Goal: Task Accomplishment & Management: Use online tool/utility

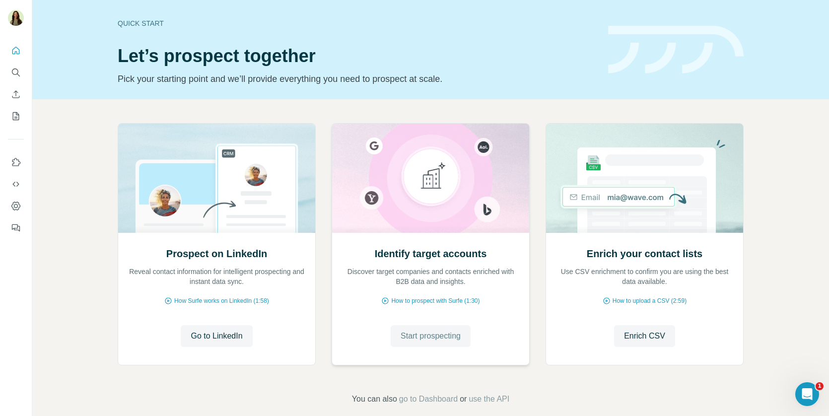
click at [395, 338] on button "Start prospecting" at bounding box center [431, 336] width 80 height 22
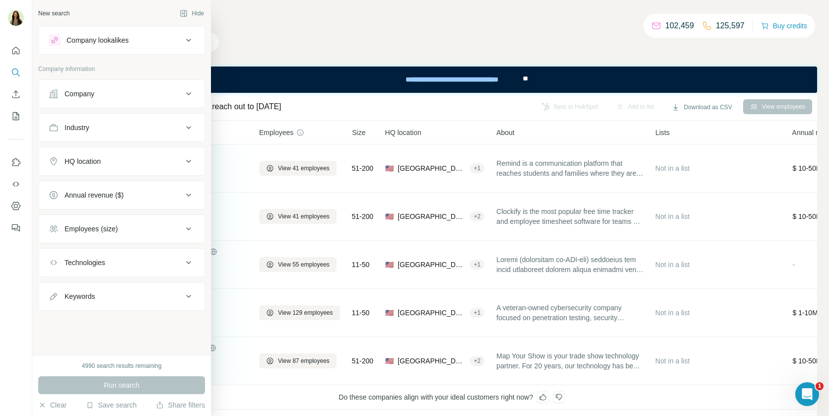
click at [81, 43] on div "Company lookalikes" at bounding box center [98, 40] width 62 height 10
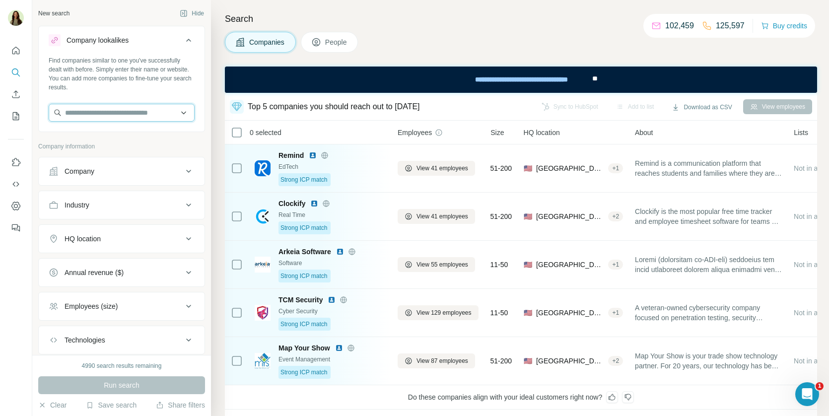
click at [104, 113] on input "text" at bounding box center [122, 113] width 146 height 18
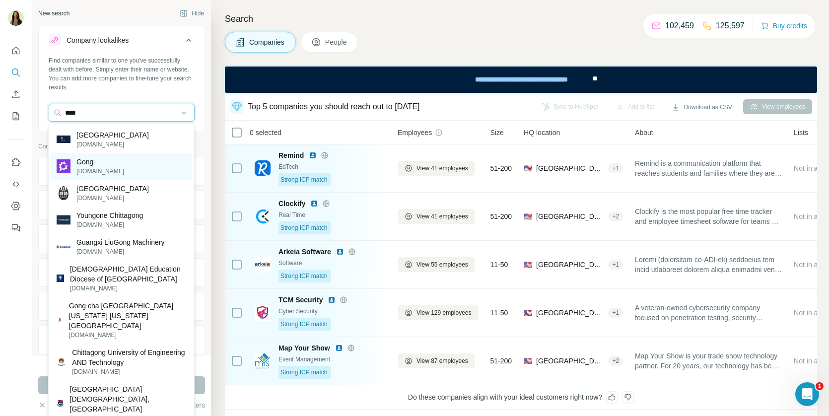
type input "****"
click at [117, 164] on div "Gong gong.io" at bounding box center [121, 166] width 141 height 27
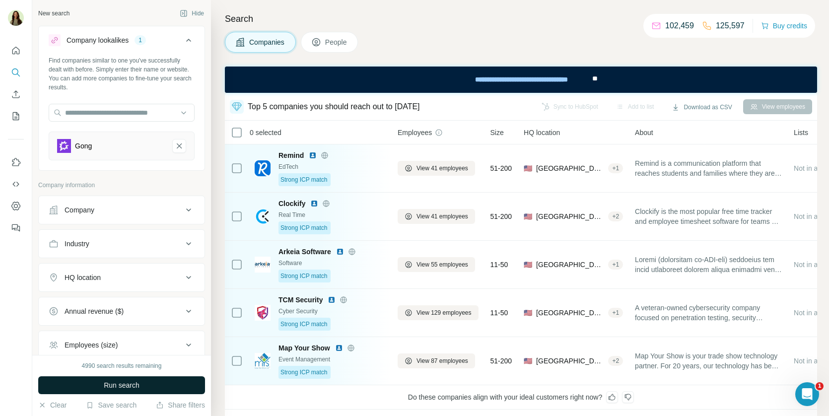
click at [95, 388] on button "Run search" at bounding box center [121, 385] width 167 height 18
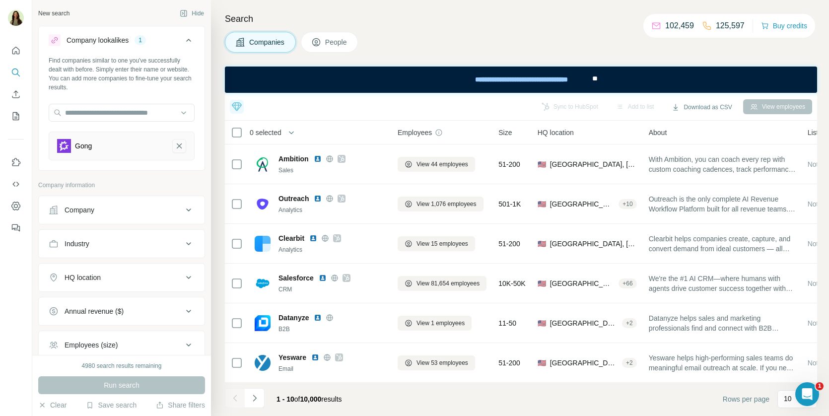
click at [175, 149] on icon "Gong-remove-button" at bounding box center [179, 146] width 9 height 10
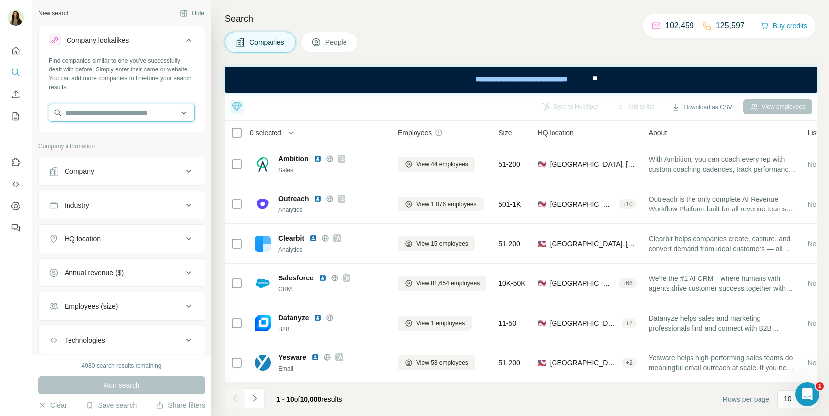
click at [142, 114] on input "text" at bounding box center [122, 113] width 146 height 18
type input "*"
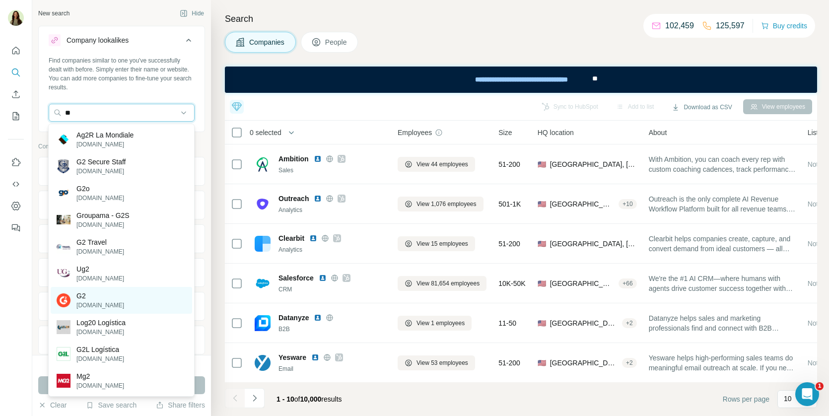
type input "**"
click at [107, 304] on div "G2 g2.com" at bounding box center [121, 300] width 141 height 27
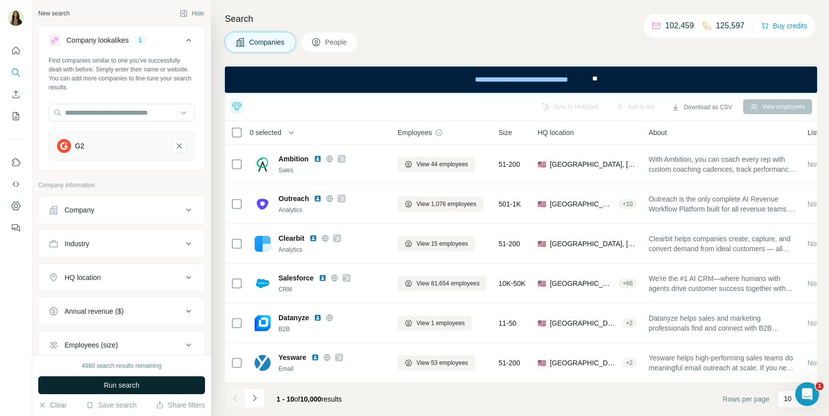
click at [124, 391] on button "Run search" at bounding box center [121, 385] width 167 height 18
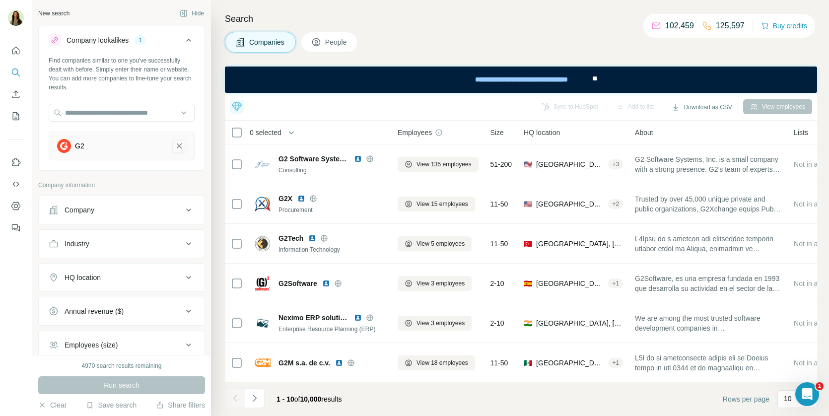
click at [180, 143] on icon "G2-remove-button" at bounding box center [179, 146] width 9 height 10
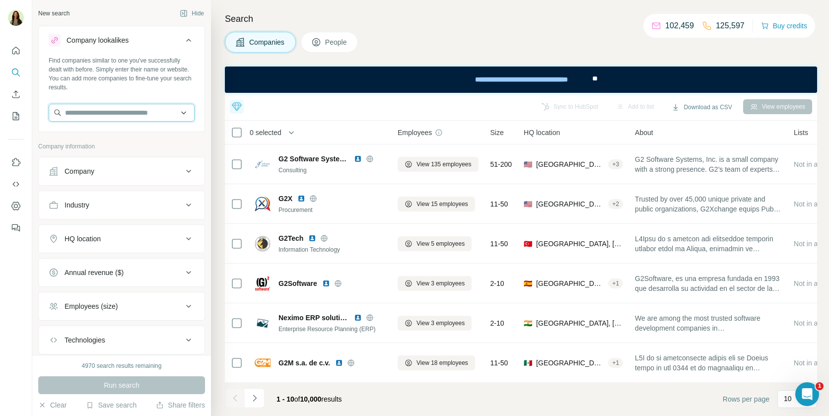
click at [156, 110] on input "text" at bounding box center [122, 113] width 146 height 18
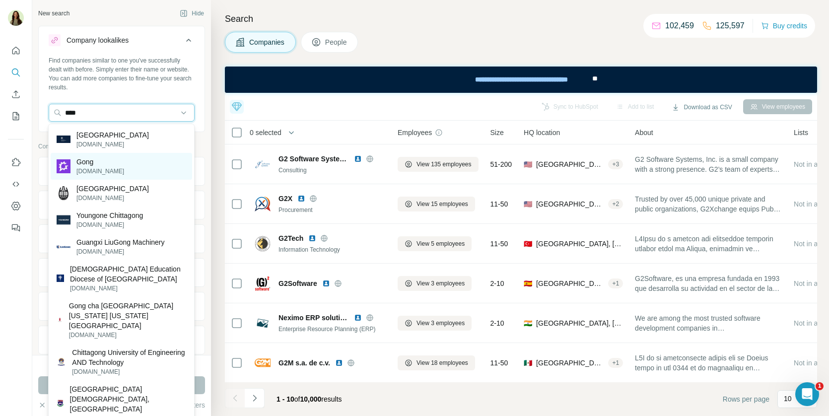
type input "****"
click at [151, 156] on div "Gong gong.io" at bounding box center [121, 166] width 141 height 27
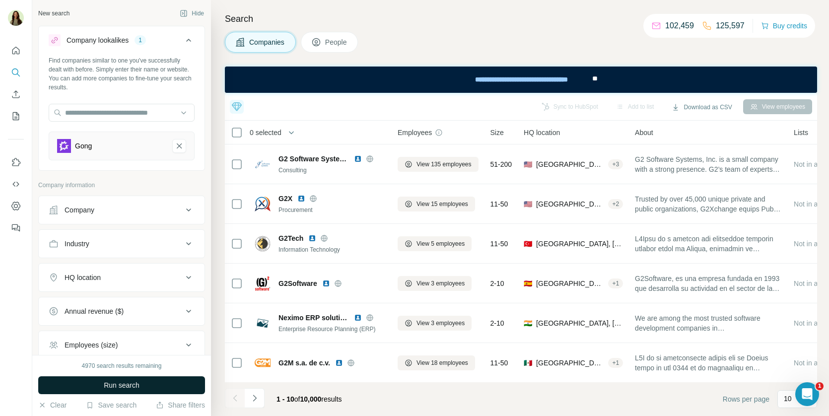
click at [120, 377] on button "Run search" at bounding box center [121, 385] width 167 height 18
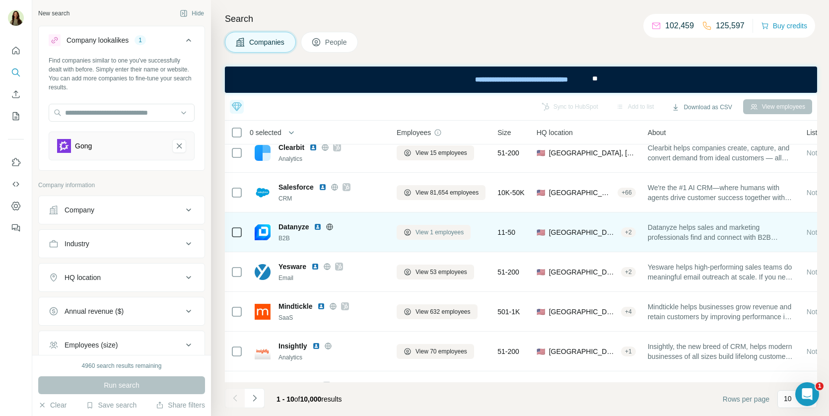
scroll to position [0, 1]
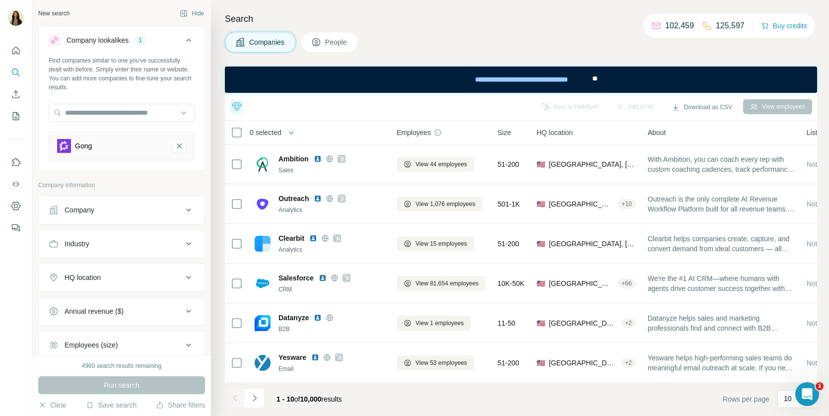
click at [547, 32] on div "Companies People" at bounding box center [521, 42] width 592 height 21
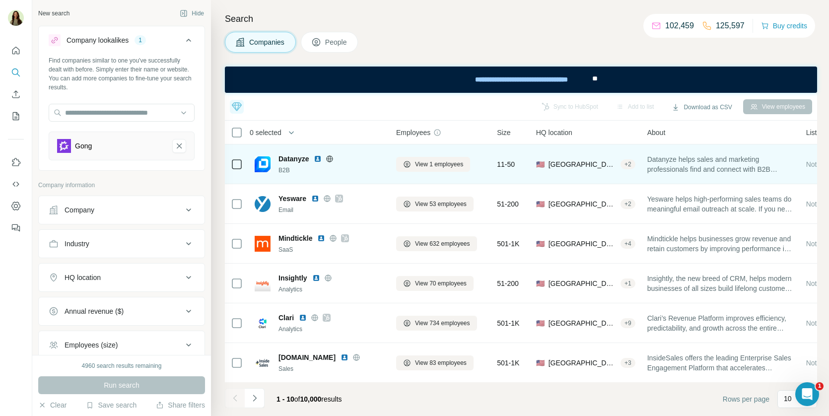
scroll to position [0, 1]
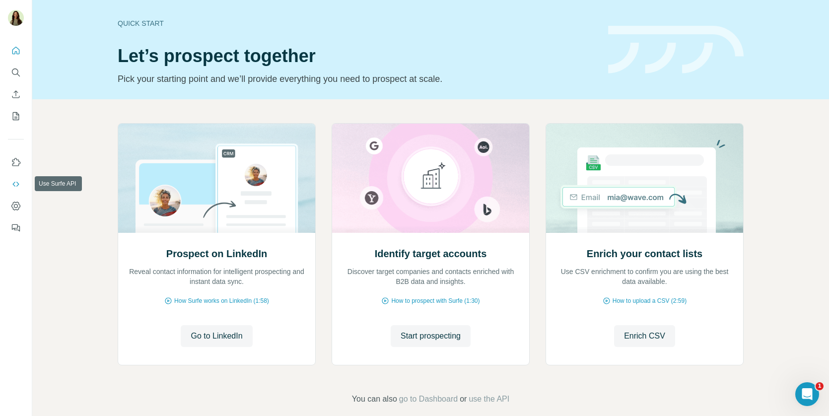
click at [22, 185] on button "Use Surfe API" at bounding box center [16, 184] width 16 height 18
click at [17, 115] on icon "My lists" at bounding box center [16, 115] width 5 height 6
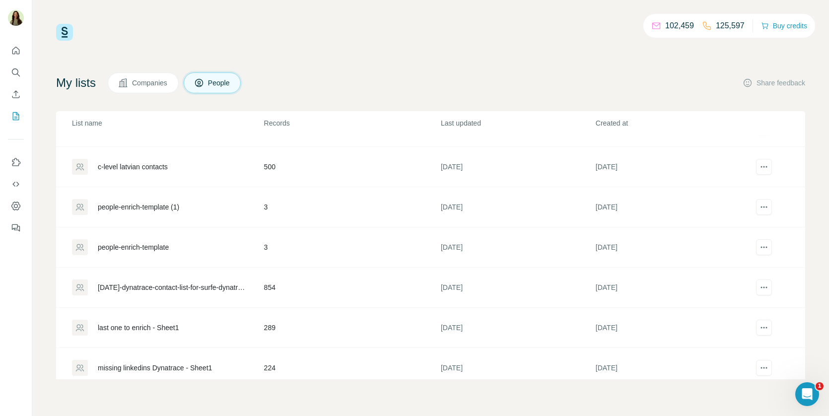
scroll to position [119, 0]
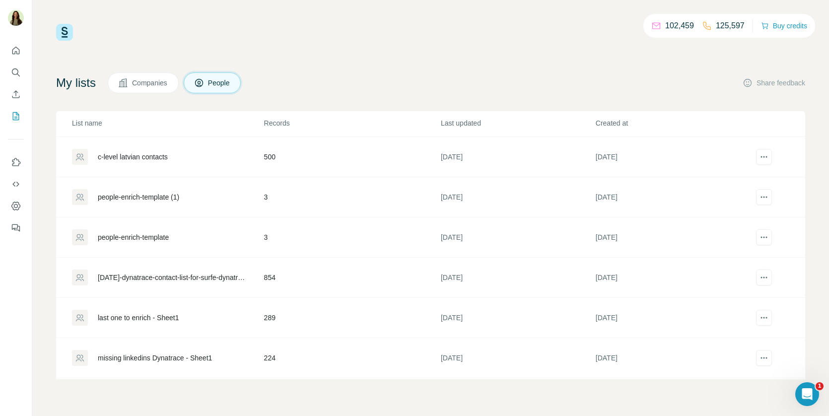
click at [163, 273] on div "8sept-dynatrace-contact-list-for-surfe-dynatrace - contact-list-for-surfe-dynat…" at bounding box center [172, 278] width 149 height 10
